Goal: Find contact information: Find contact information

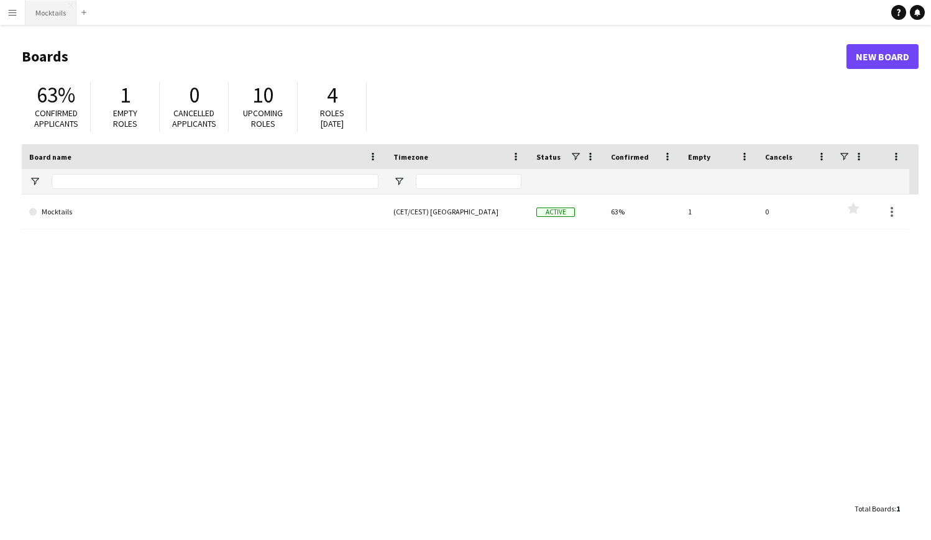
click at [60, 11] on button "Mocktails Close" at bounding box center [50, 13] width 51 height 24
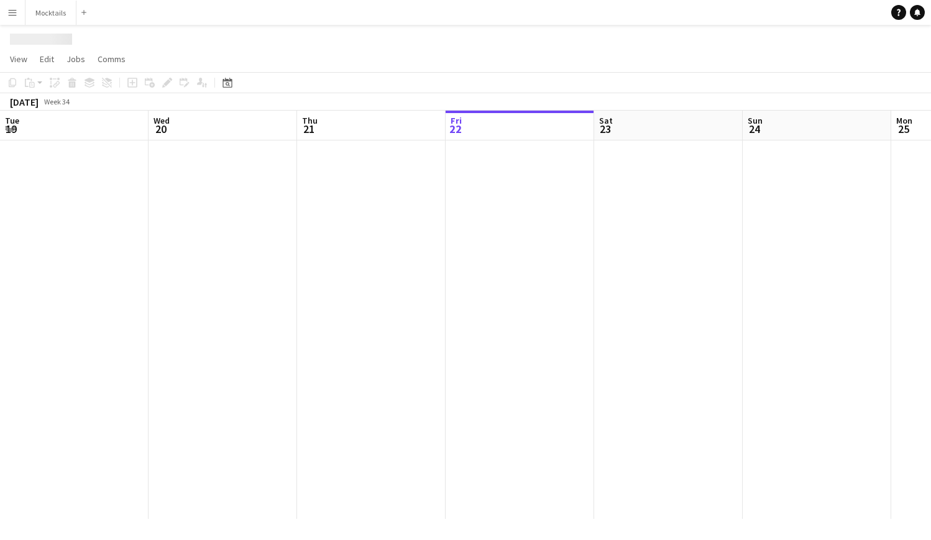
scroll to position [0, 297]
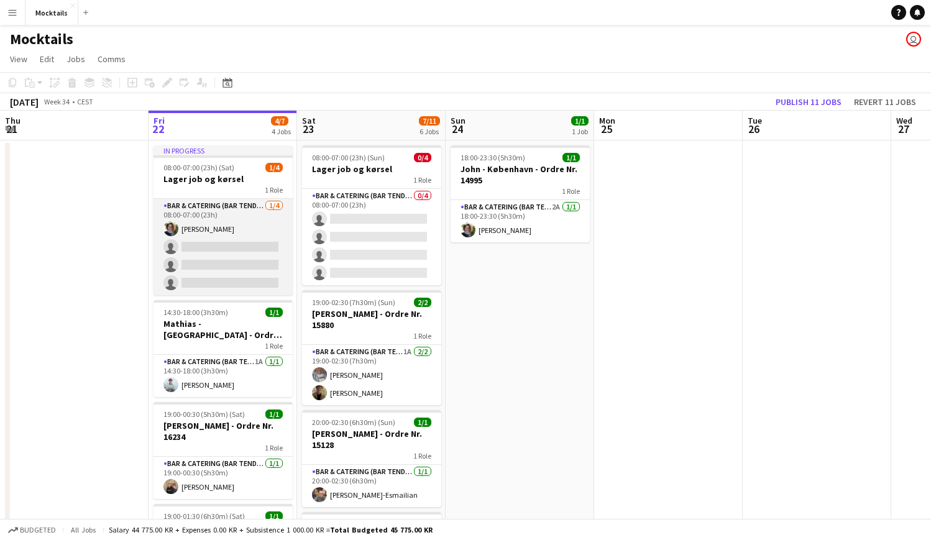
click at [218, 237] on app-card-role "Bar & Catering (Bar Tender) [DATE] 08:00-07:00 (23h) [PERSON_NAME] single-neutr…" at bounding box center [223, 247] width 139 height 96
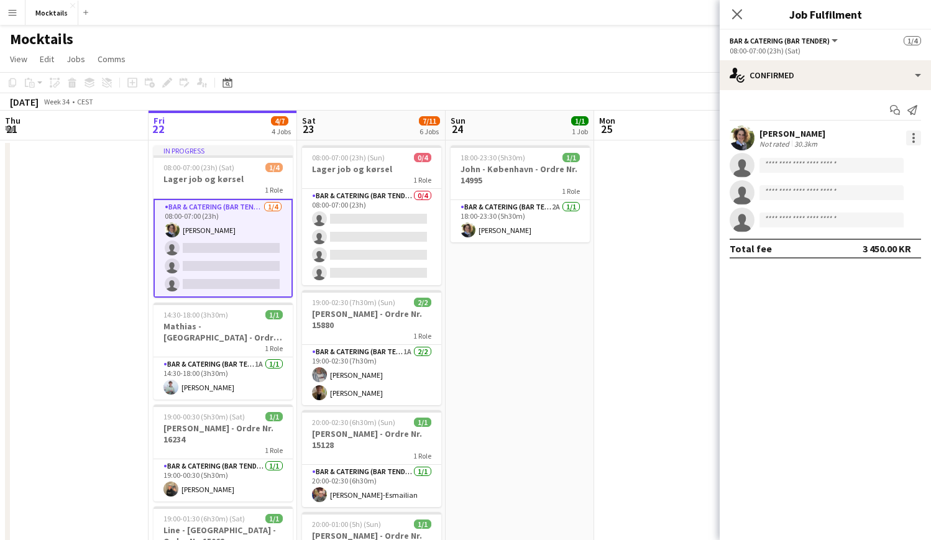
click at [917, 134] on div at bounding box center [913, 138] width 15 height 15
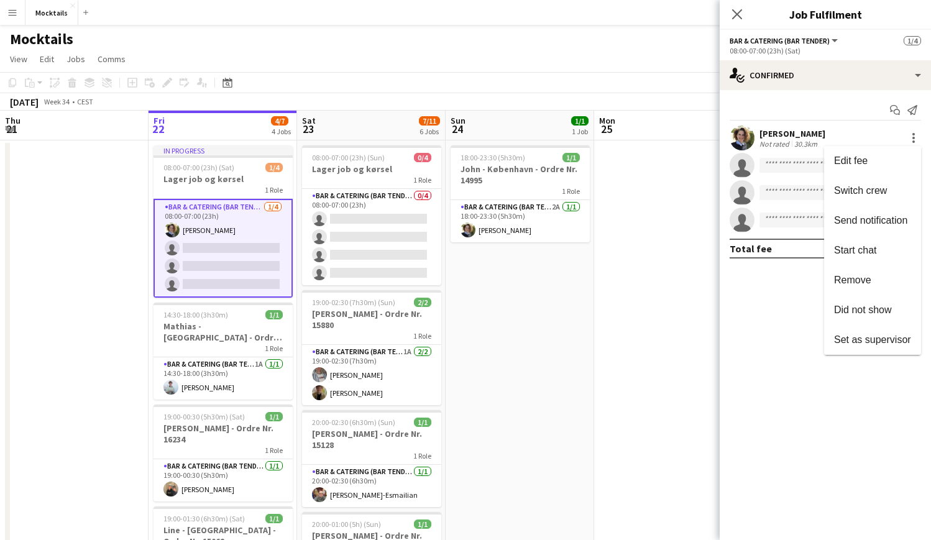
click at [795, 132] on div at bounding box center [465, 270] width 931 height 540
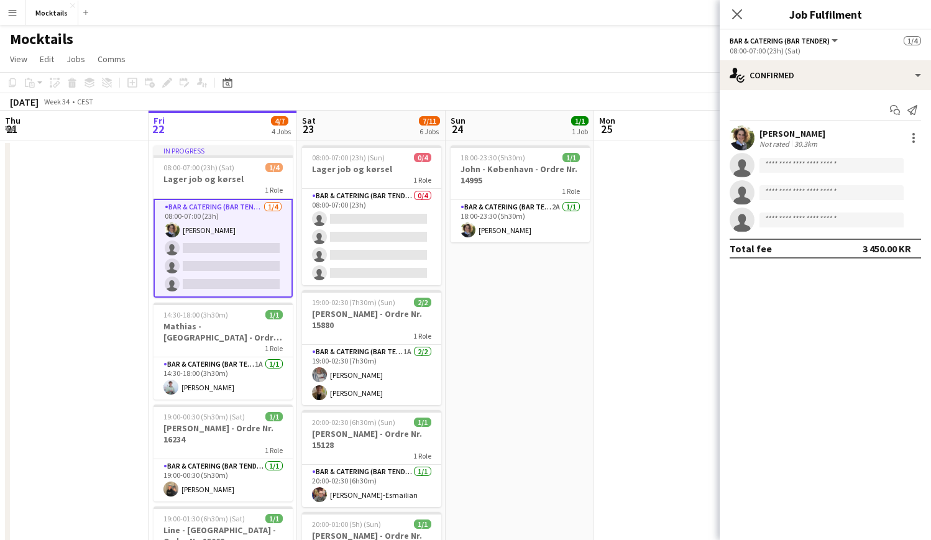
click at [792, 143] on div "30.3km" at bounding box center [806, 143] width 28 height 9
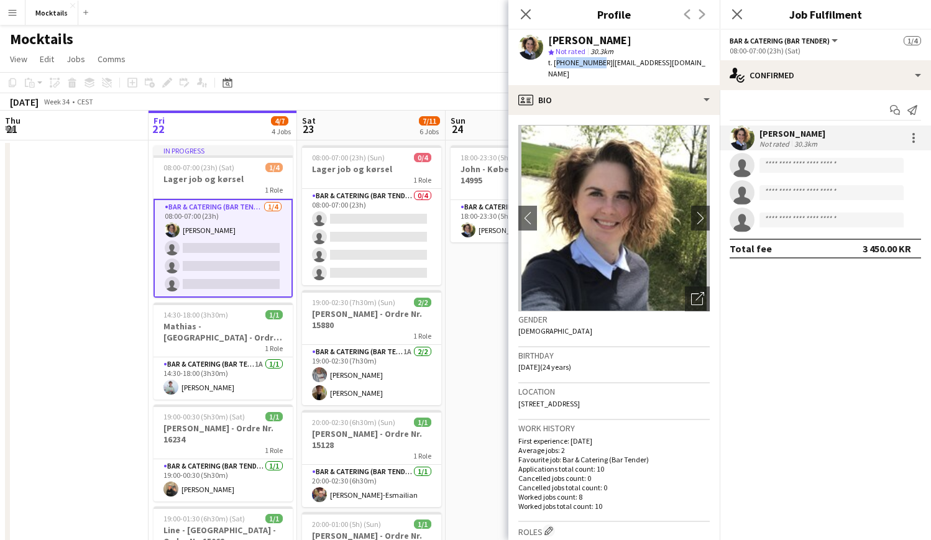
drag, startPoint x: 554, startPoint y: 64, endPoint x: 595, endPoint y: 65, distance: 41.0
click at [595, 65] on span "t. [PHONE_NUMBER]" at bounding box center [580, 62] width 65 height 9
copy span "[PHONE_NUMBER]"
drag, startPoint x: 584, startPoint y: 394, endPoint x: 635, endPoint y: 394, distance: 51.0
click at [635, 394] on div "Location [STREET_ADDRESS]" at bounding box center [613, 402] width 191 height 36
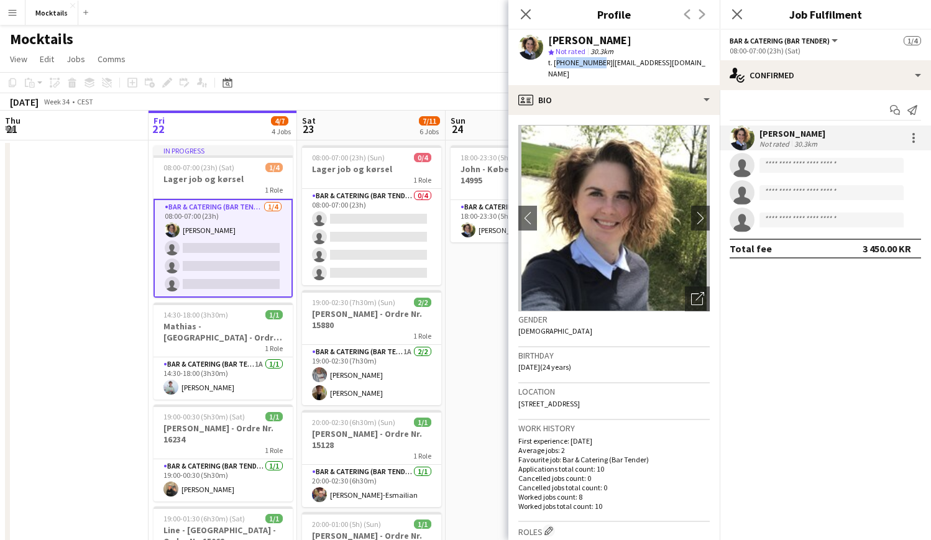
click at [635, 394] on div "Location [STREET_ADDRESS]" at bounding box center [613, 402] width 191 height 36
drag, startPoint x: 521, startPoint y: 391, endPoint x: 653, endPoint y: 397, distance: 132.6
click at [653, 397] on div "Location [STREET_ADDRESS]" at bounding box center [613, 402] width 191 height 36
drag, startPoint x: 518, startPoint y: 395, endPoint x: 638, endPoint y: 390, distance: 120.7
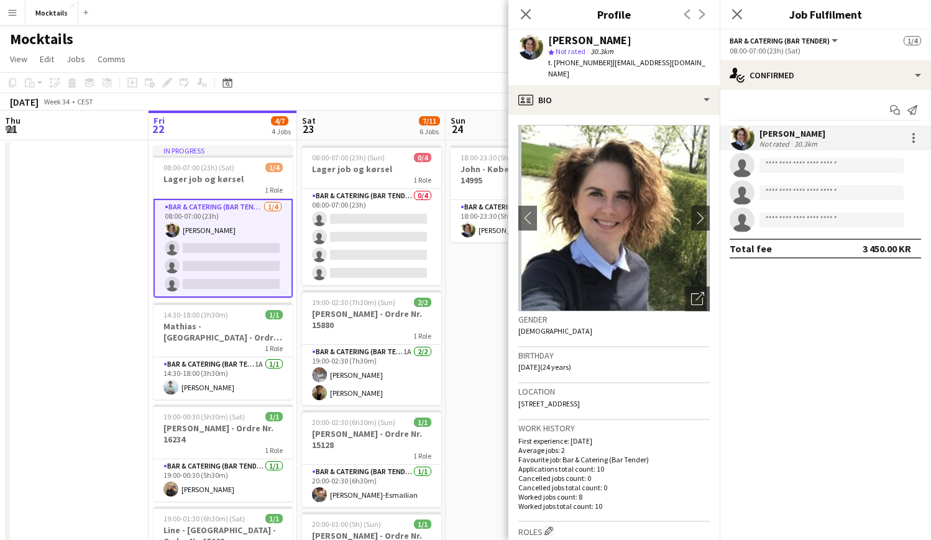
click at [638, 390] on app-crew-profile-bio "chevron-left chevron-right Open photos pop-in Gender [DEMOGRAPHIC_DATA] Birthda…" at bounding box center [613, 327] width 211 height 425
click at [638, 390] on div "Location [STREET_ADDRESS]" at bounding box center [613, 402] width 191 height 36
drag, startPoint x: 519, startPoint y: 389, endPoint x: 648, endPoint y: 400, distance: 129.7
click at [648, 400] on div "Location [STREET_ADDRESS]" at bounding box center [613, 402] width 191 height 36
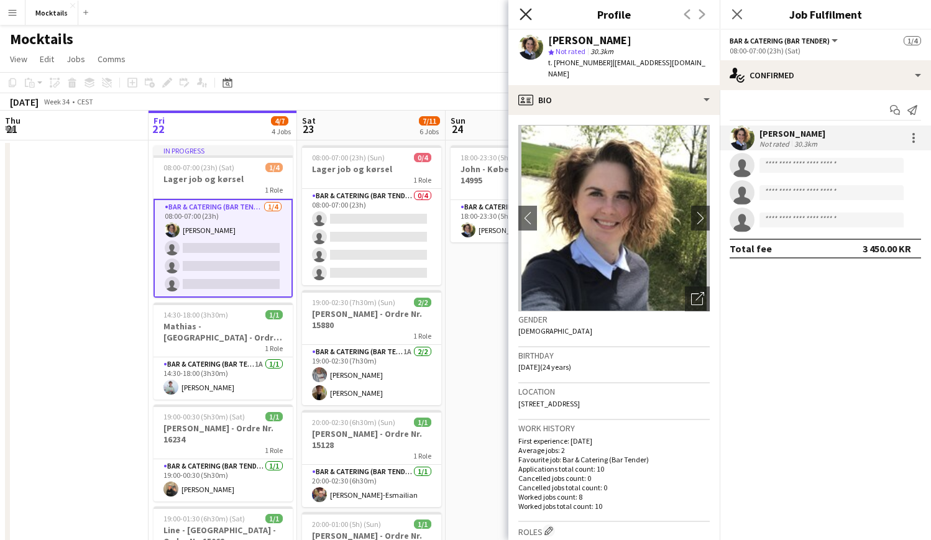
click at [525, 19] on icon "Close pop-in" at bounding box center [526, 14] width 12 height 12
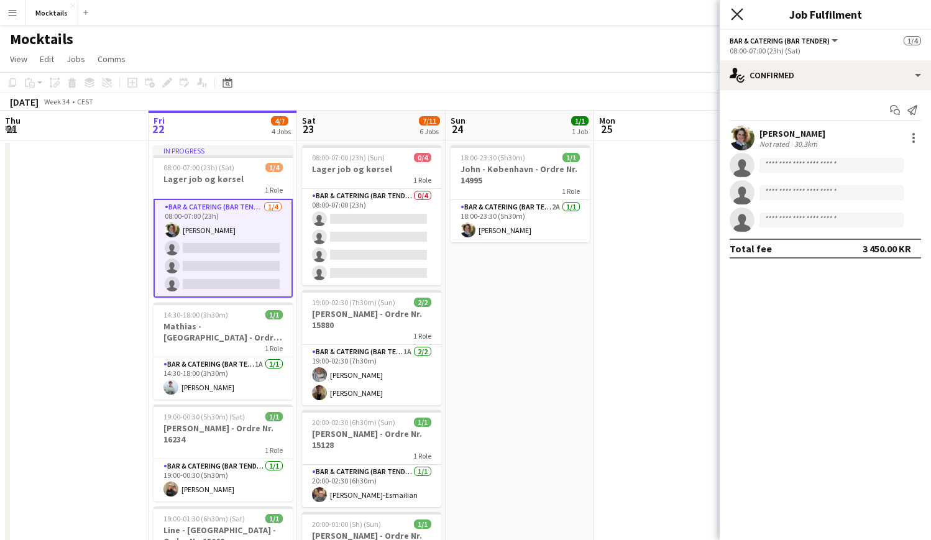
click at [741, 14] on icon "Close pop-in" at bounding box center [737, 14] width 12 height 12
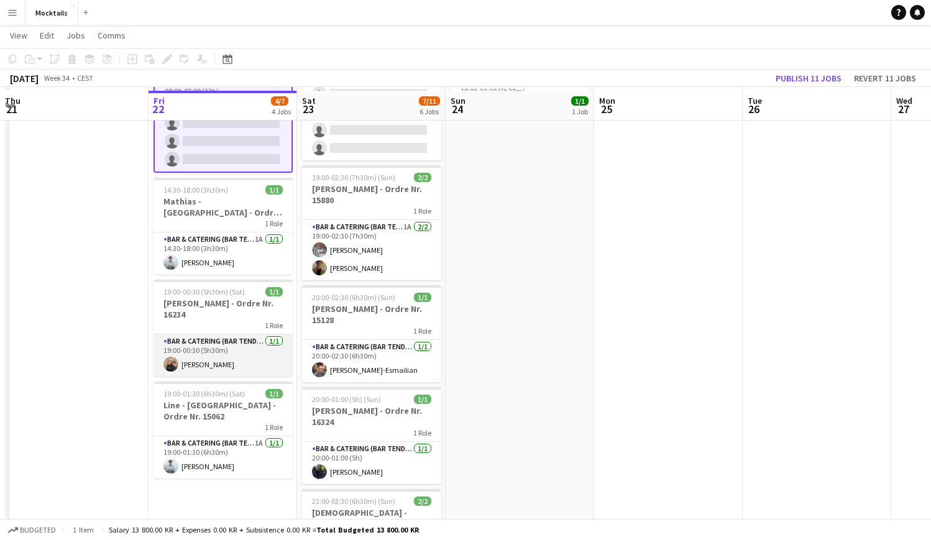
scroll to position [121, 0]
